Goal: Information Seeking & Learning: Learn about a topic

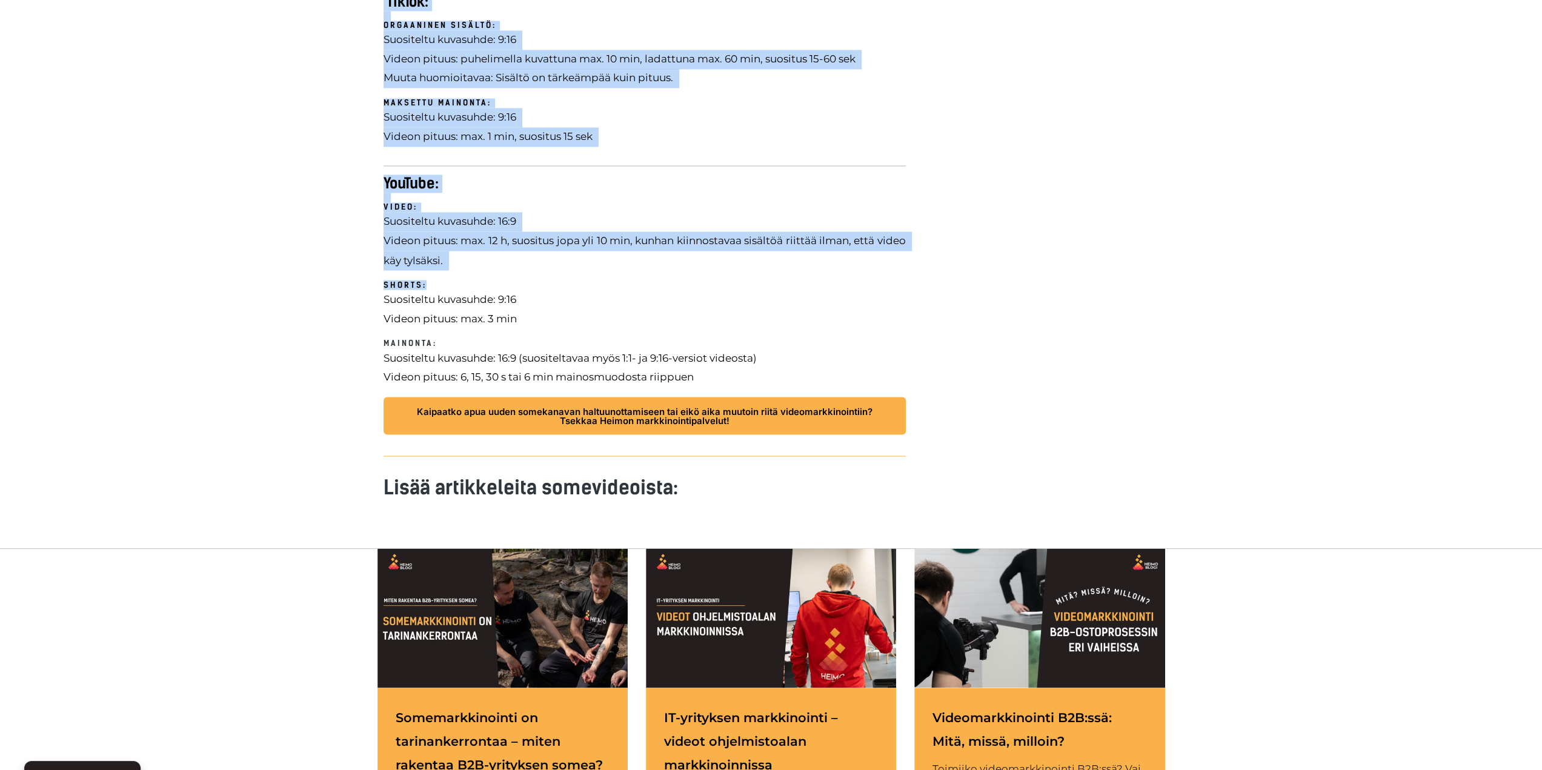
scroll to position [2060, 0]
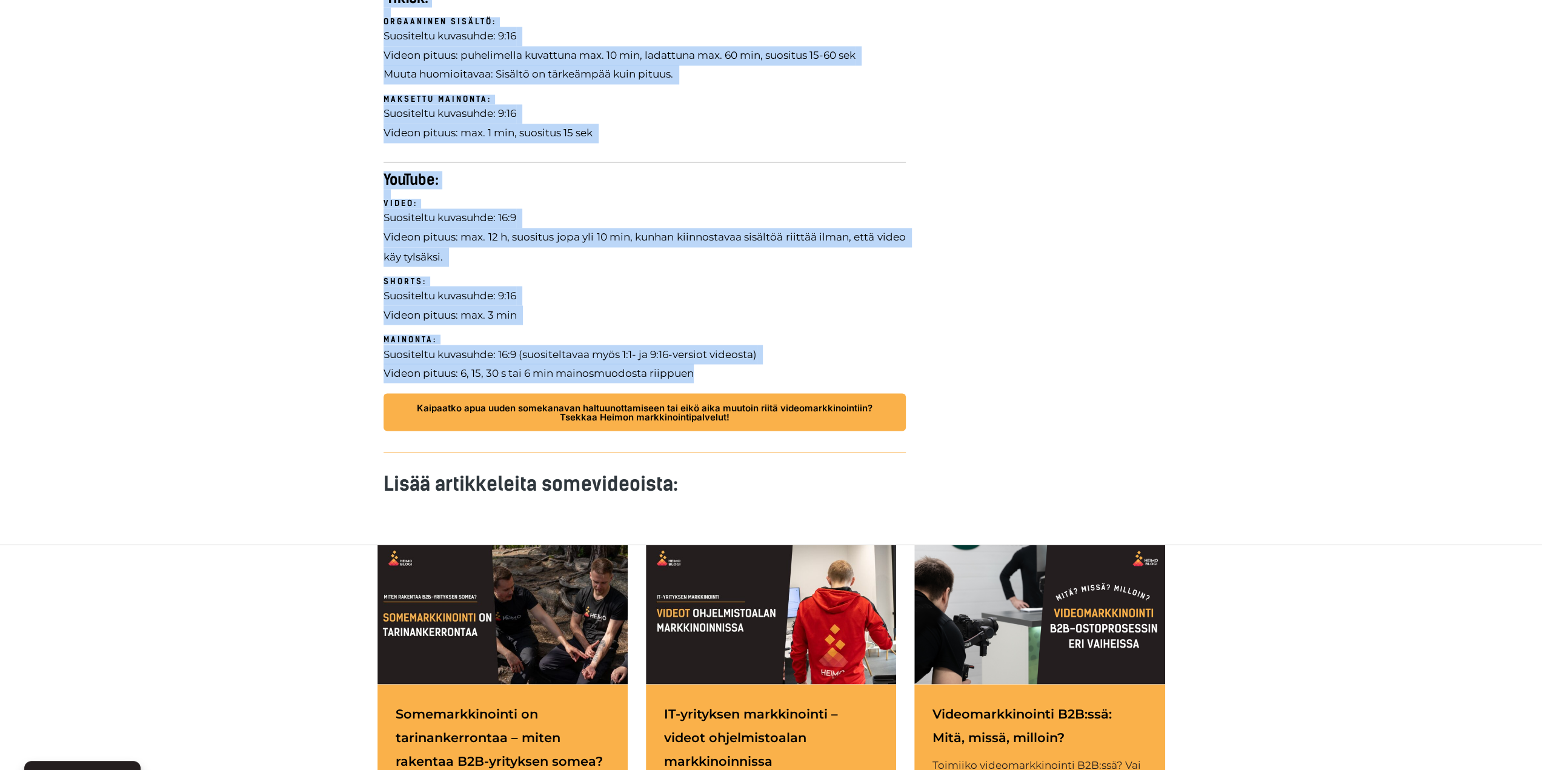
drag, startPoint x: 384, startPoint y: 107, endPoint x: 741, endPoint y: 376, distance: 446.9
copy div "Loremipsum dolorsit ametcon adi elitsedd 5508 Eiusm temporincidid utlabor etdol…"
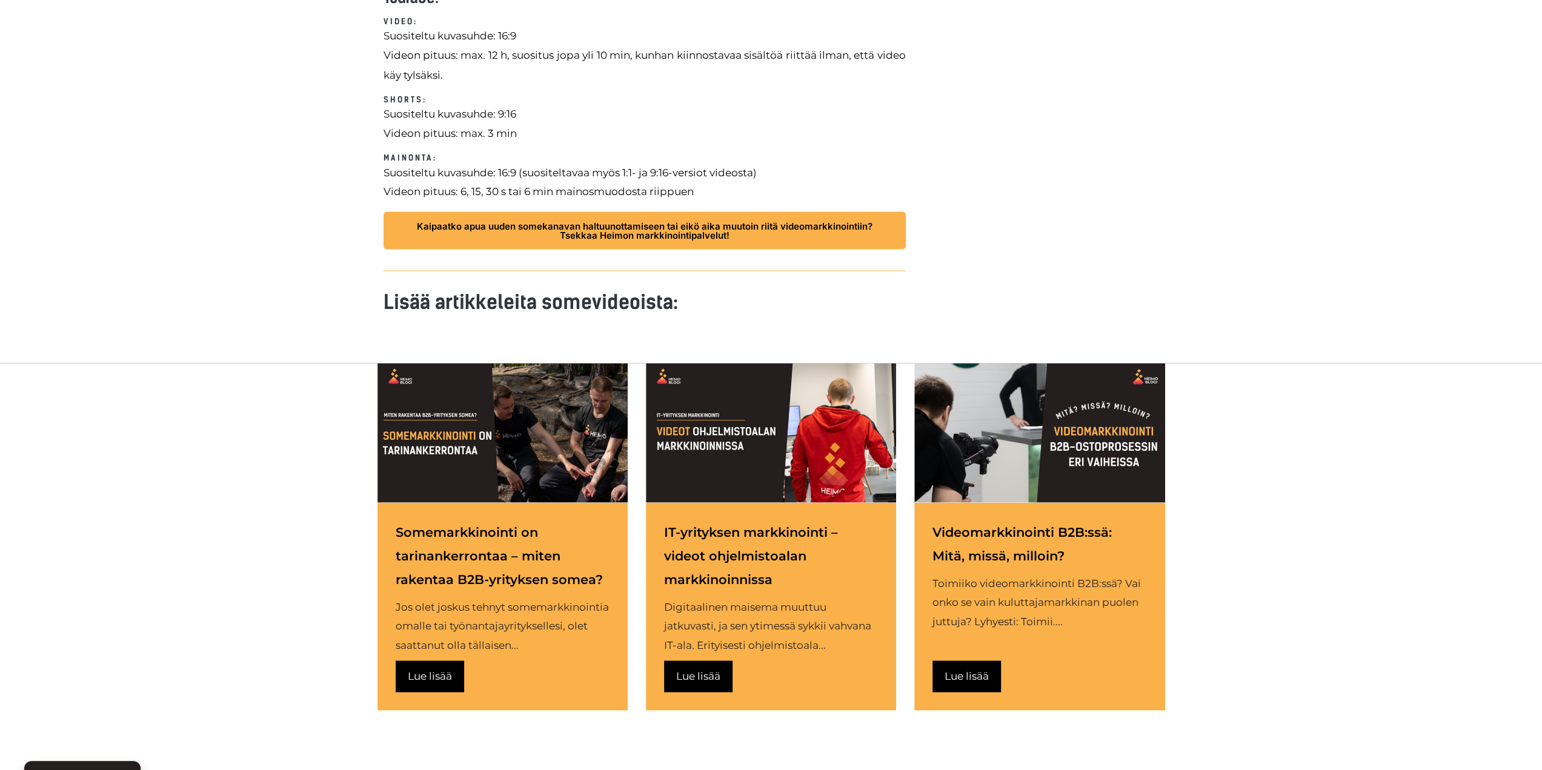
click at [443, 567] on div "Somemarkkinointi on tarinankerrontaa – miten rakentaa B2B-yrityksen somea?" at bounding box center [503, 555] width 214 height 71
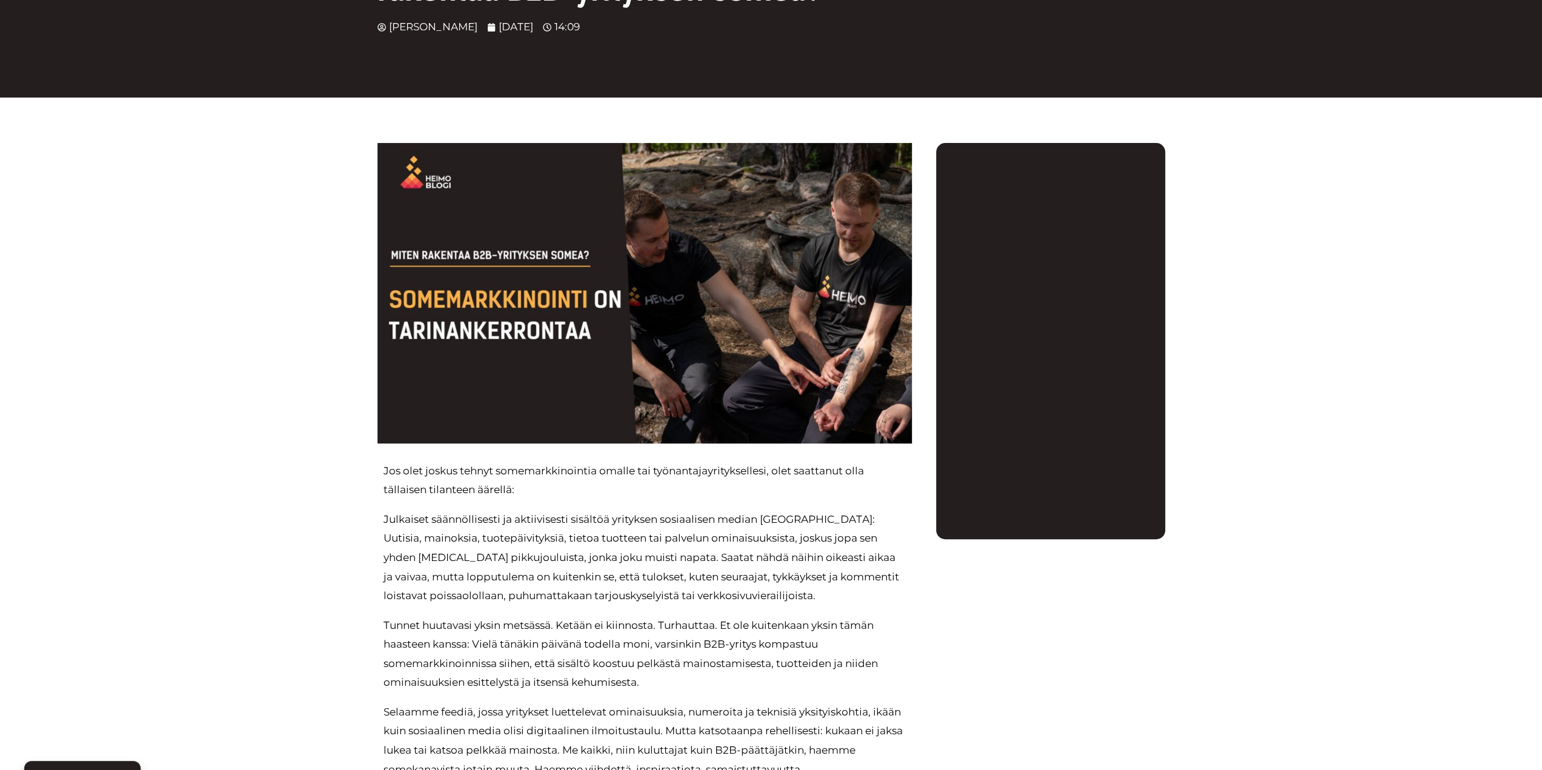
scroll to position [182, 0]
